Goal: Check status: Check status

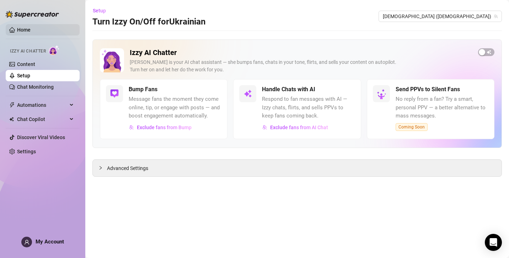
click at [31, 29] on link "Home" at bounding box center [24, 30] width 14 height 6
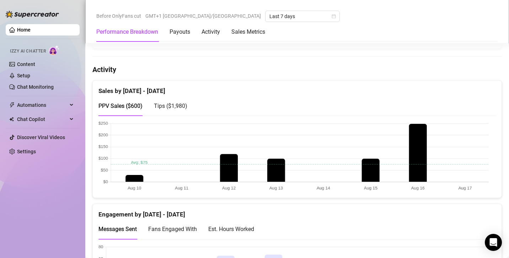
scroll to position [327, 0]
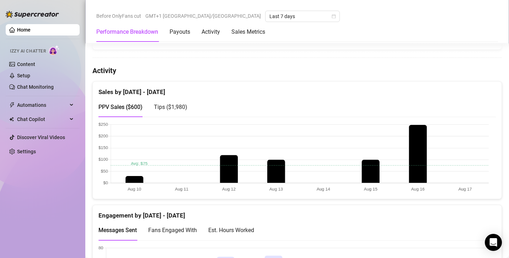
click at [163, 106] on span "Tips ( $1,980 )" at bounding box center [170, 107] width 33 height 7
click at [131, 104] on span "PPV Sales ( $600 )" at bounding box center [120, 107] width 44 height 7
click at [158, 104] on span "Tips ( $1,980 )" at bounding box center [170, 107] width 33 height 7
click at [123, 109] on div "PPV Sales ( $600 )" at bounding box center [120, 107] width 44 height 9
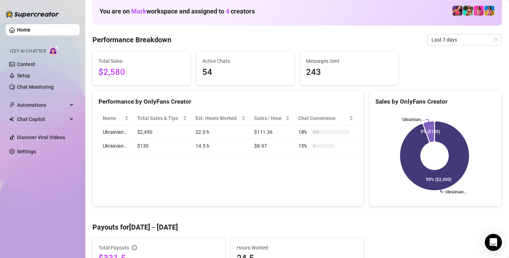
scroll to position [0, 0]
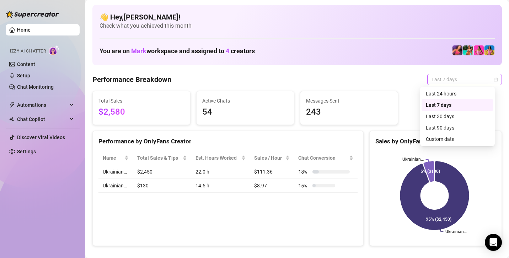
click at [439, 85] on span "Last 7 days" at bounding box center [464, 79] width 66 height 11
click at [443, 98] on div "Last 24 hours" at bounding box center [457, 93] width 72 height 11
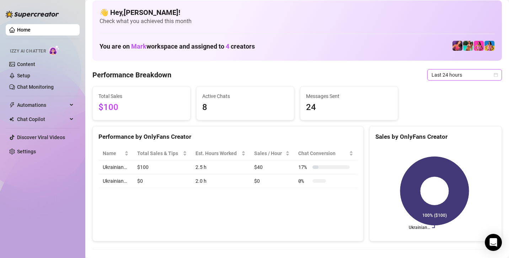
scroll to position [4, 0]
click at [431, 77] on span "Last 24 hours" at bounding box center [464, 75] width 66 height 11
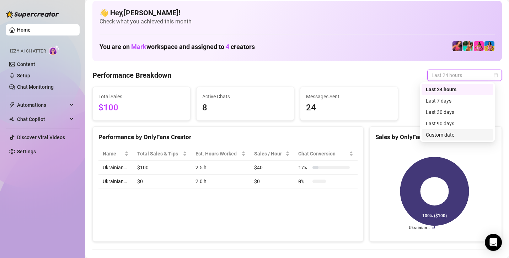
click at [434, 134] on div "Custom date" at bounding box center [457, 135] width 63 height 8
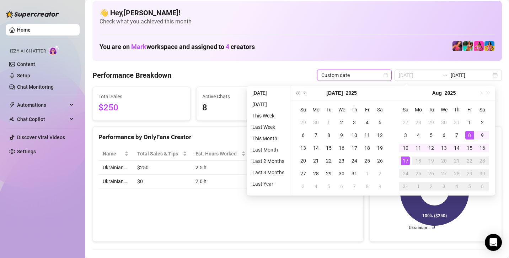
type input "2025-08-16"
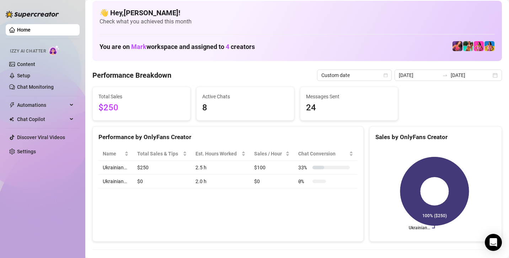
click at [352, 210] on div "Performance by OnlyFans Creator Name Total Sales & Tips Est. Hours Worked Sales…" at bounding box center [227, 184] width 271 height 116
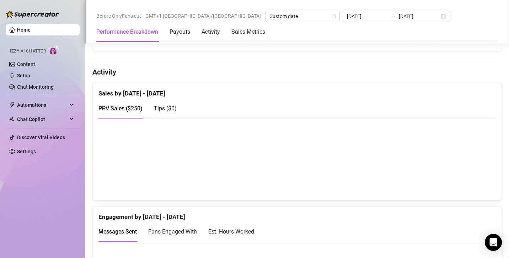
scroll to position [326, 0]
